Goal: Task Accomplishment & Management: Complete application form

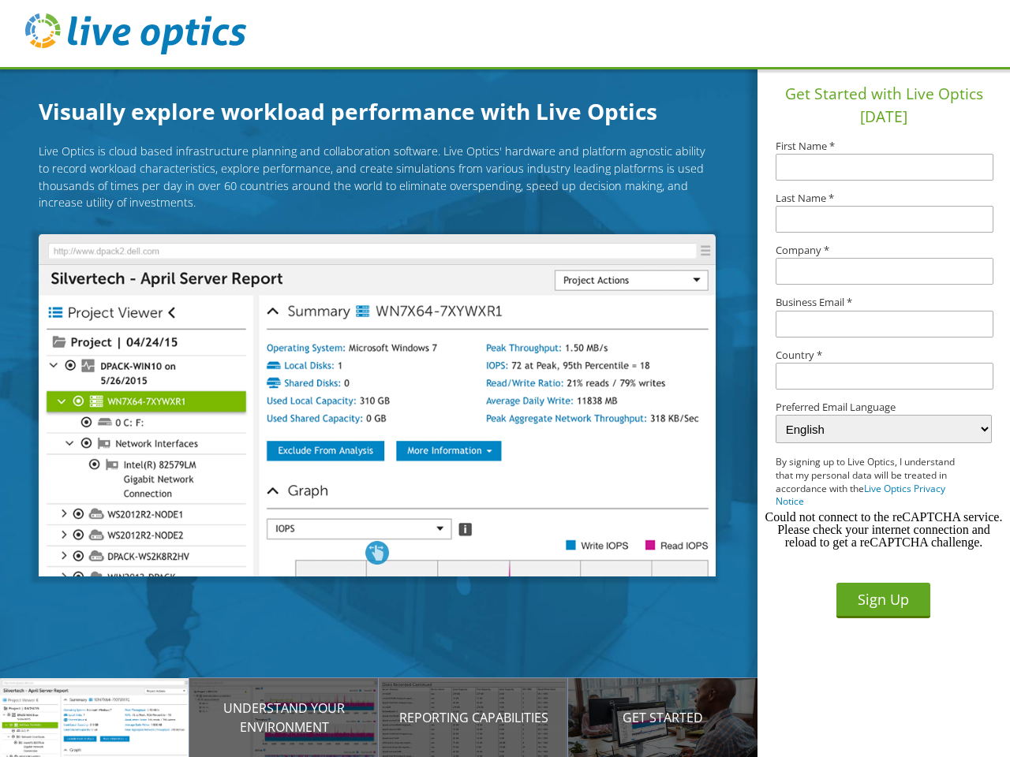
click at [389, 408] on img at bounding box center [377, 405] width 676 height 342
click at [95, 718] on p "Introducing Live Optics" at bounding box center [94, 717] width 189 height 19
click at [284, 718] on p "Understand your environment" at bounding box center [283, 718] width 189 height 38
click at [473, 718] on p "Reporting Capabilities" at bounding box center [473, 717] width 189 height 19
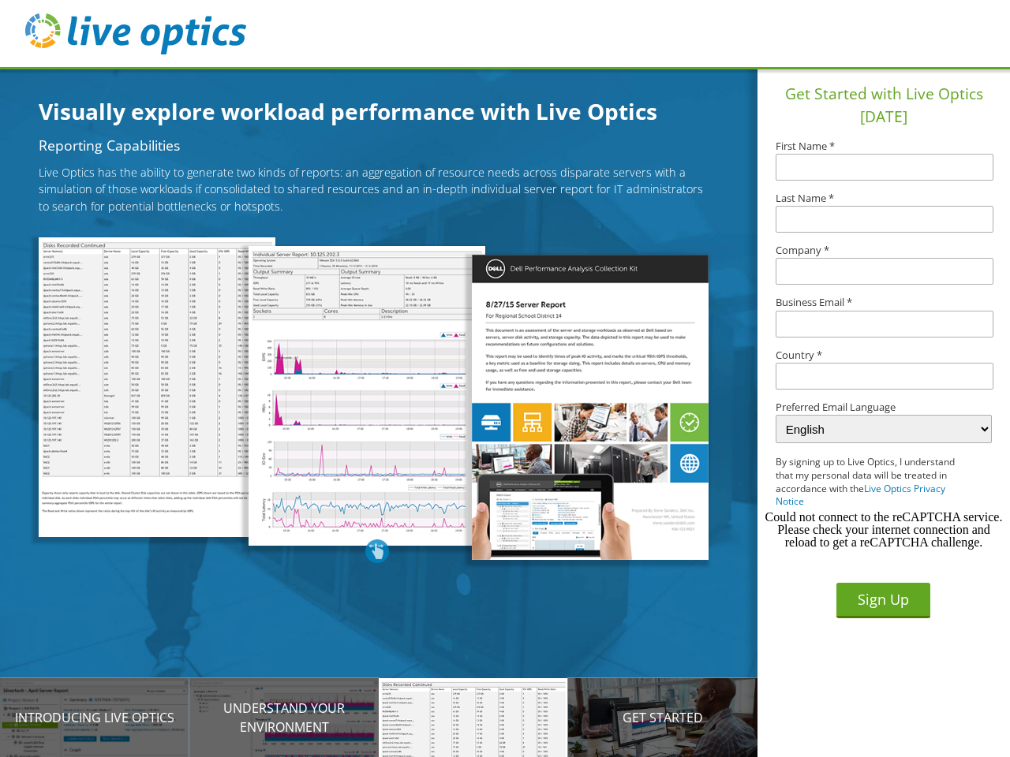
click at [663, 718] on p "Get Started" at bounding box center [662, 717] width 189 height 19
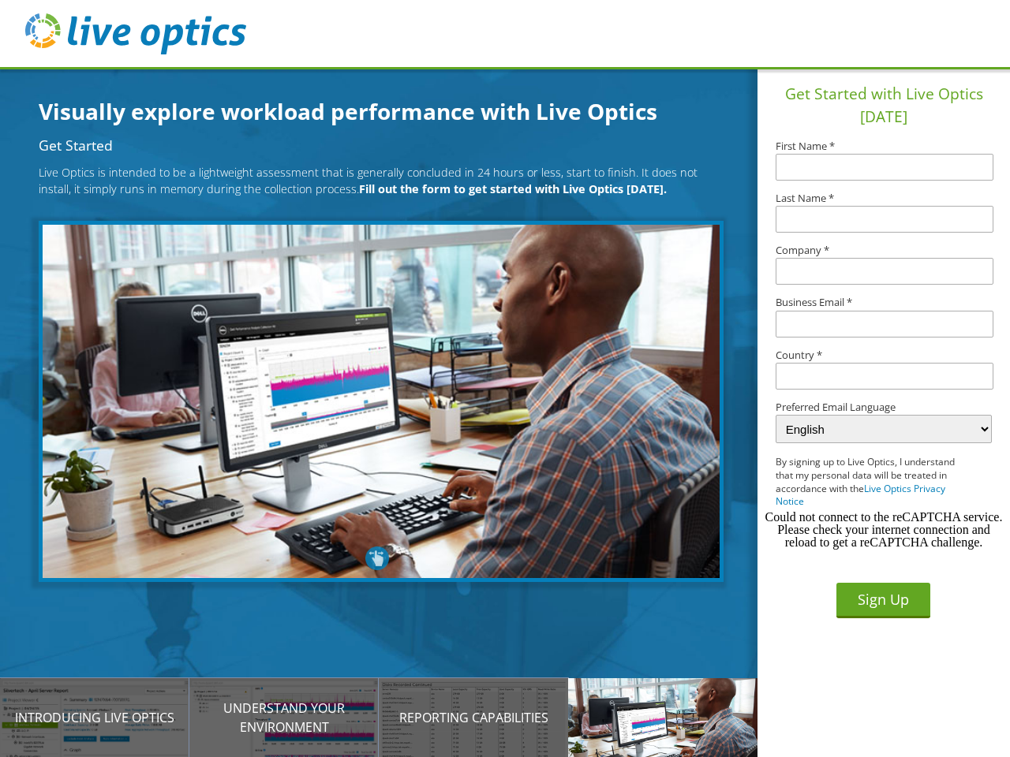
click at [884, 376] on input "text" at bounding box center [884, 376] width 218 height 27
click at [883, 600] on button "Sign Up" at bounding box center [883, 600] width 94 height 35
click at [884, 530] on div "Could not connect to the reCAPTCHA service. Please check your internet connecti…" at bounding box center [884, 530] width 240 height 38
